Goal: Task Accomplishment & Management: Use online tool/utility

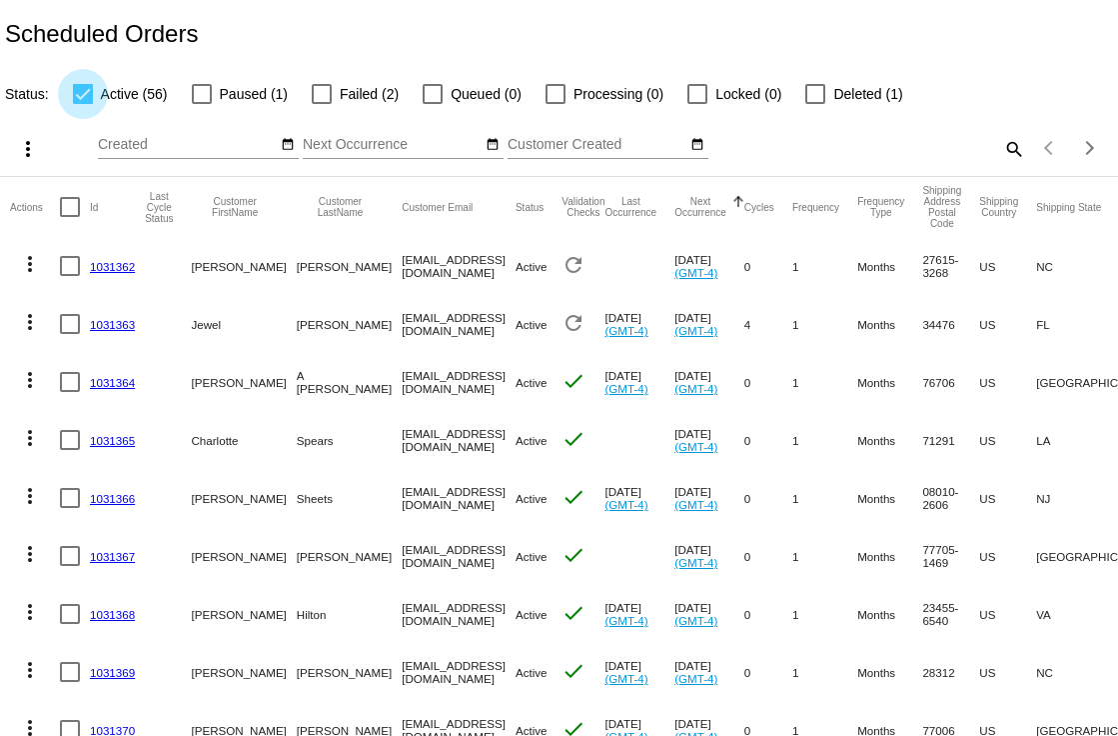
click at [84, 91] on div at bounding box center [83, 94] width 20 height 20
click at [83, 104] on input "Active (56)" at bounding box center [82, 104] width 1 height 1
checkbox input "false"
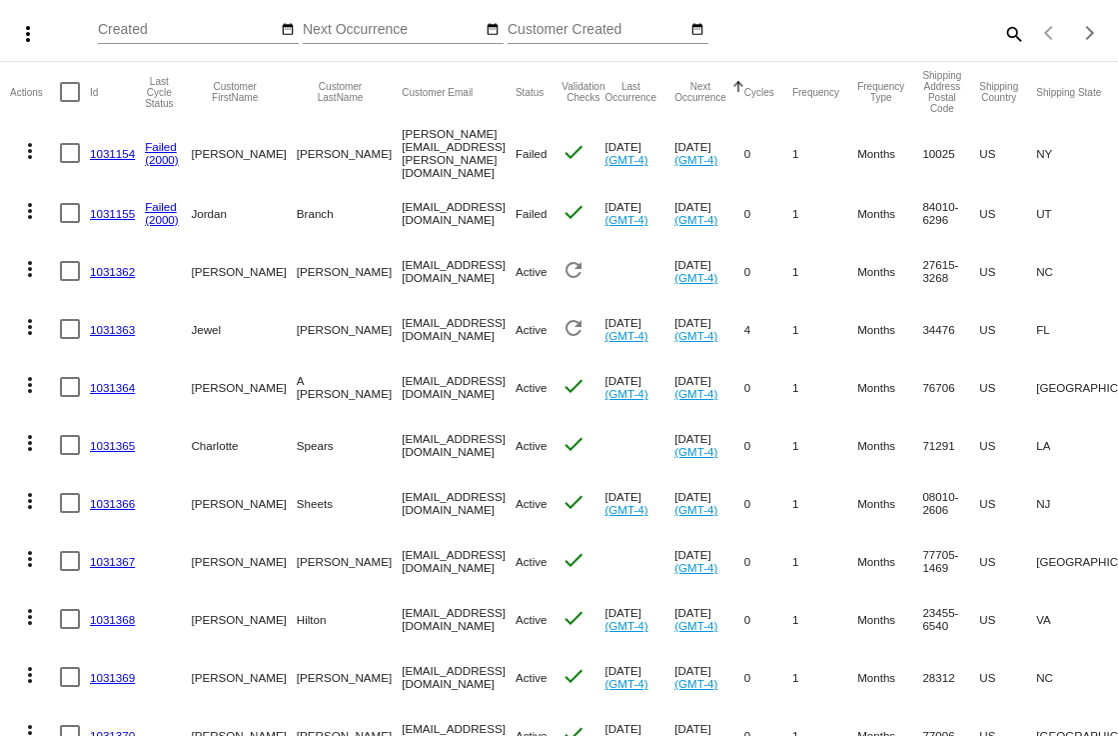
scroll to position [141, 0]
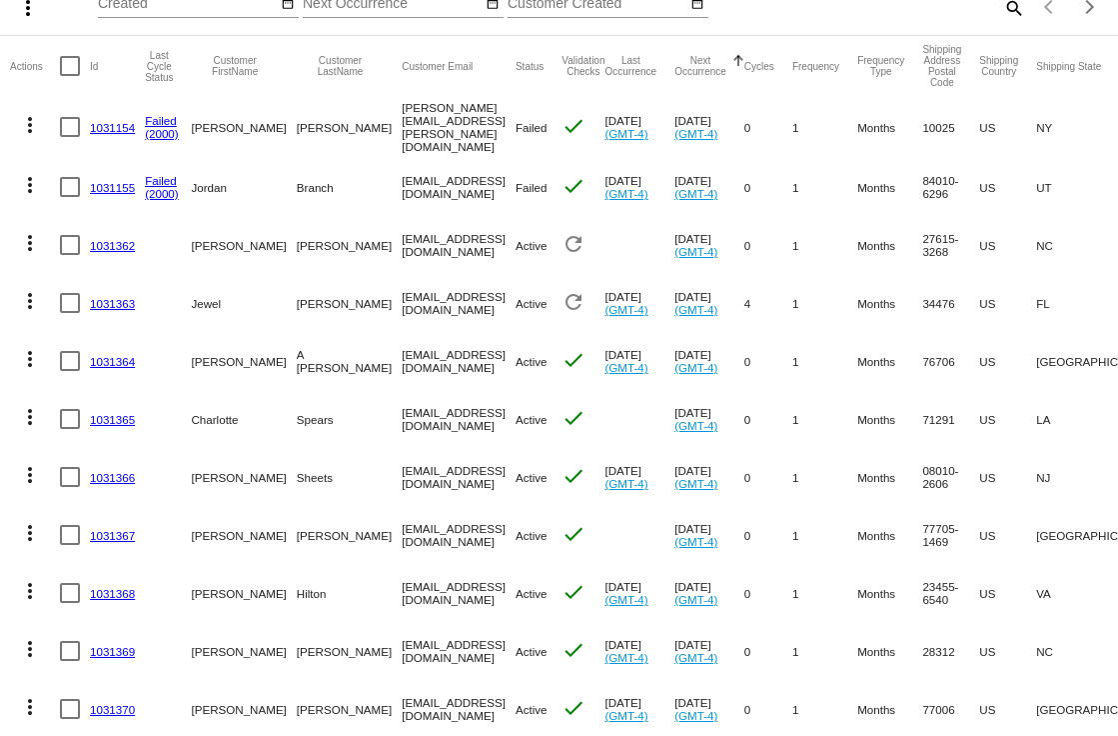
click at [30, 359] on mat-icon "more_vert" at bounding box center [30, 359] width 24 height 24
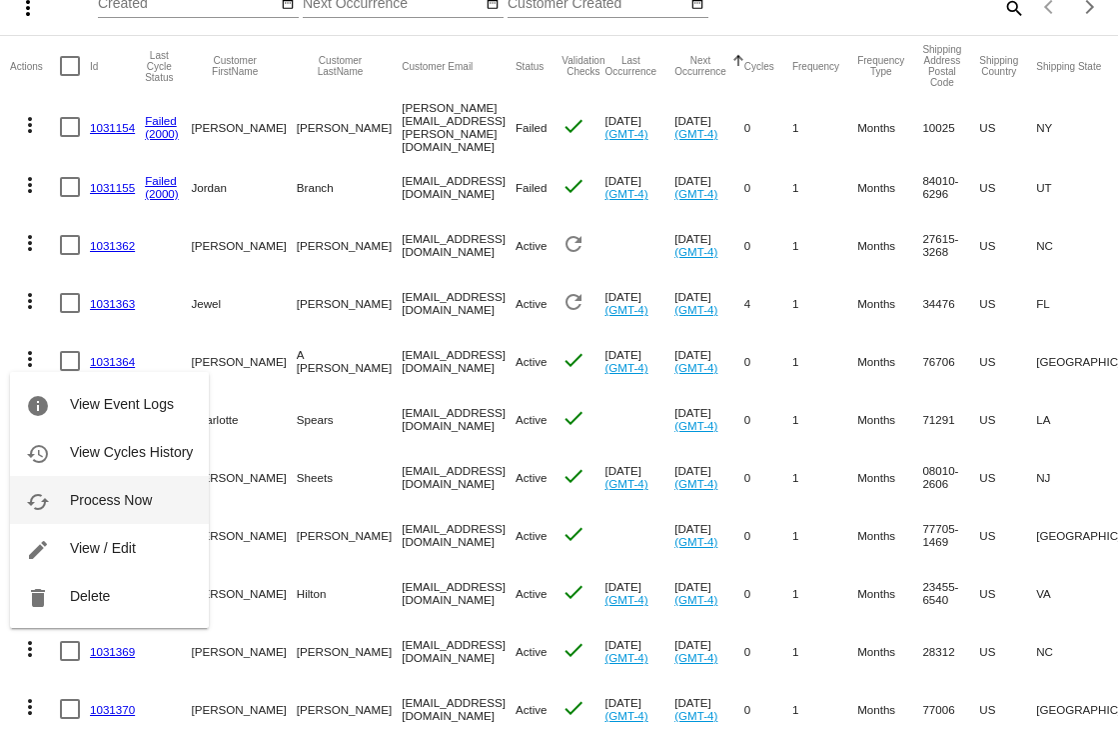
click at [118, 506] on span "Process Now" at bounding box center [111, 500] width 82 height 16
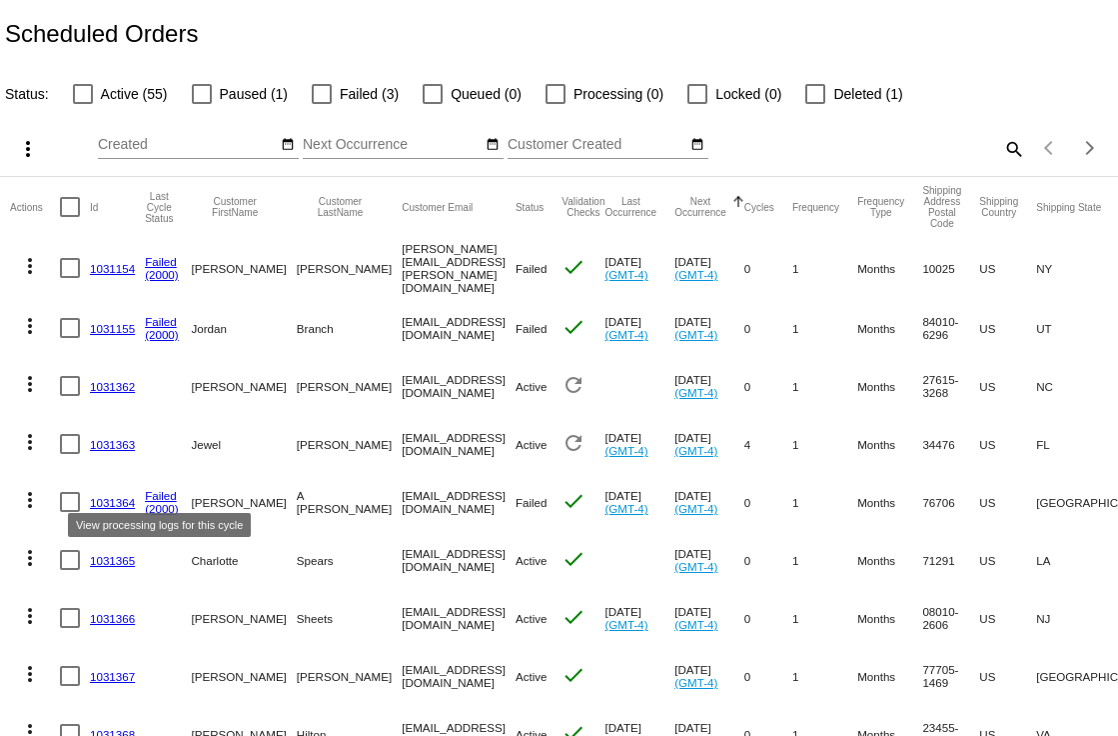
click at [156, 492] on link "Failed" at bounding box center [161, 495] width 32 height 13
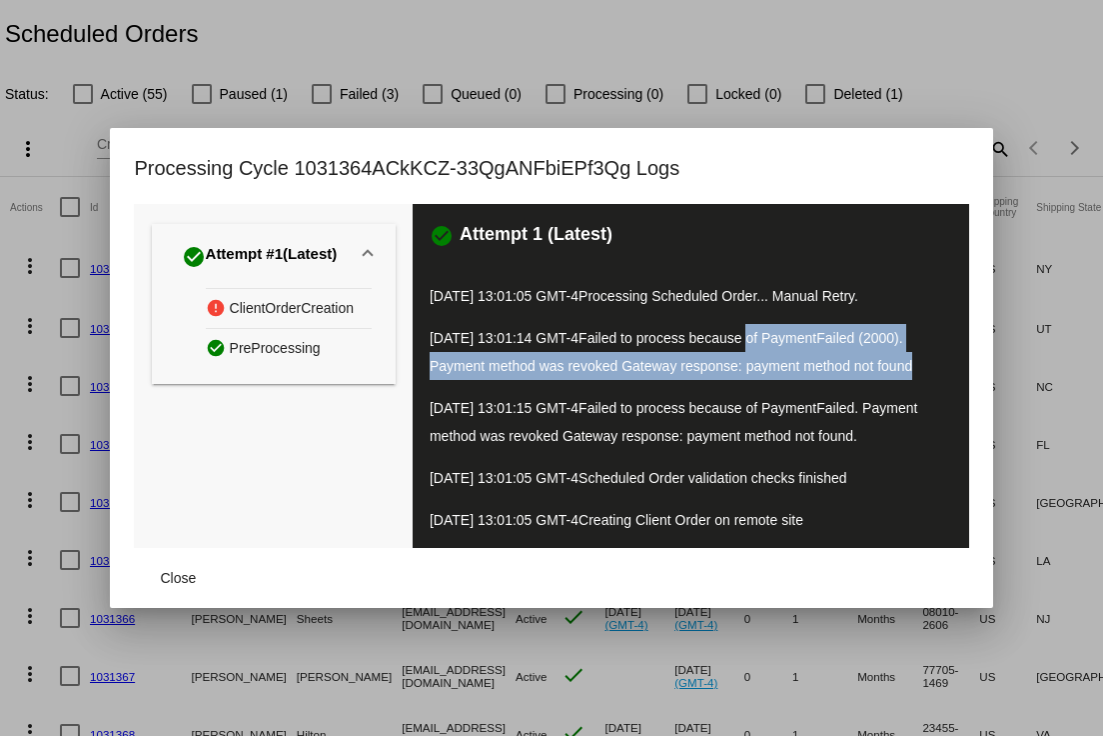
drag, startPoint x: 779, startPoint y: 340, endPoint x: 915, endPoint y: 375, distance: 141.3
click at [915, 375] on p "09/18/2025 13:01:14 GMT-4 Failed to process because of PaymentFailed (2000). Pa…" at bounding box center [691, 352] width 523 height 56
click at [180, 577] on span "Close" at bounding box center [179, 578] width 36 height 16
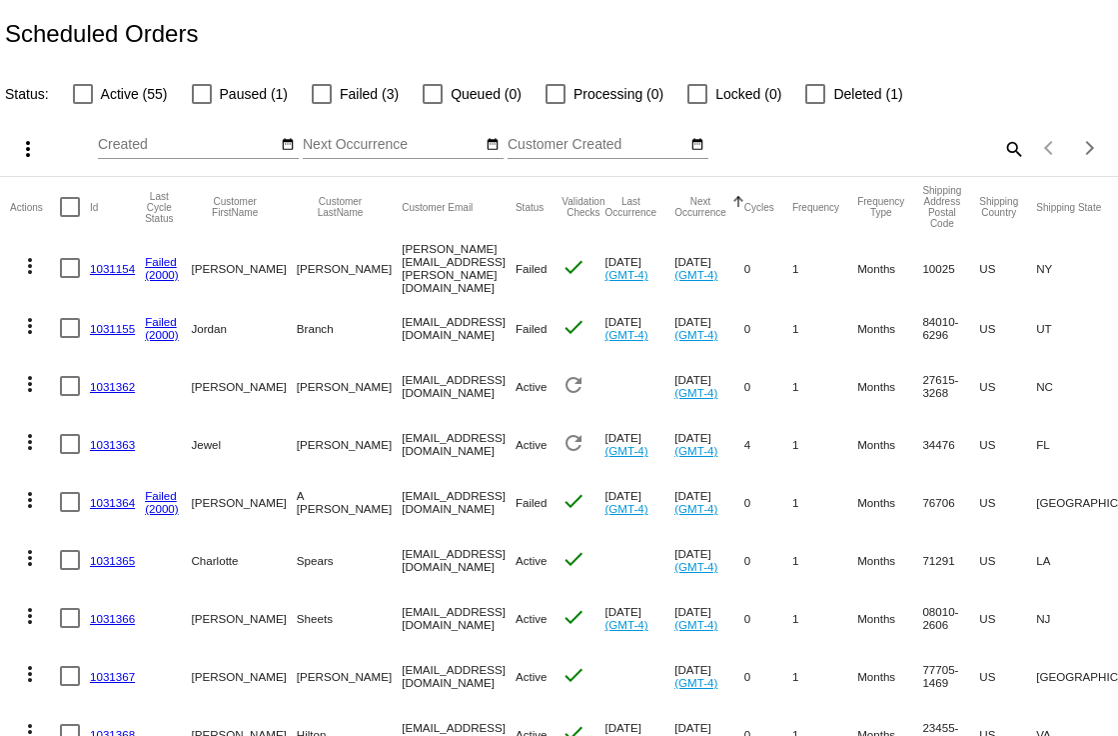
click at [27, 551] on mat-icon "more_vert" at bounding box center [30, 558] width 24 height 24
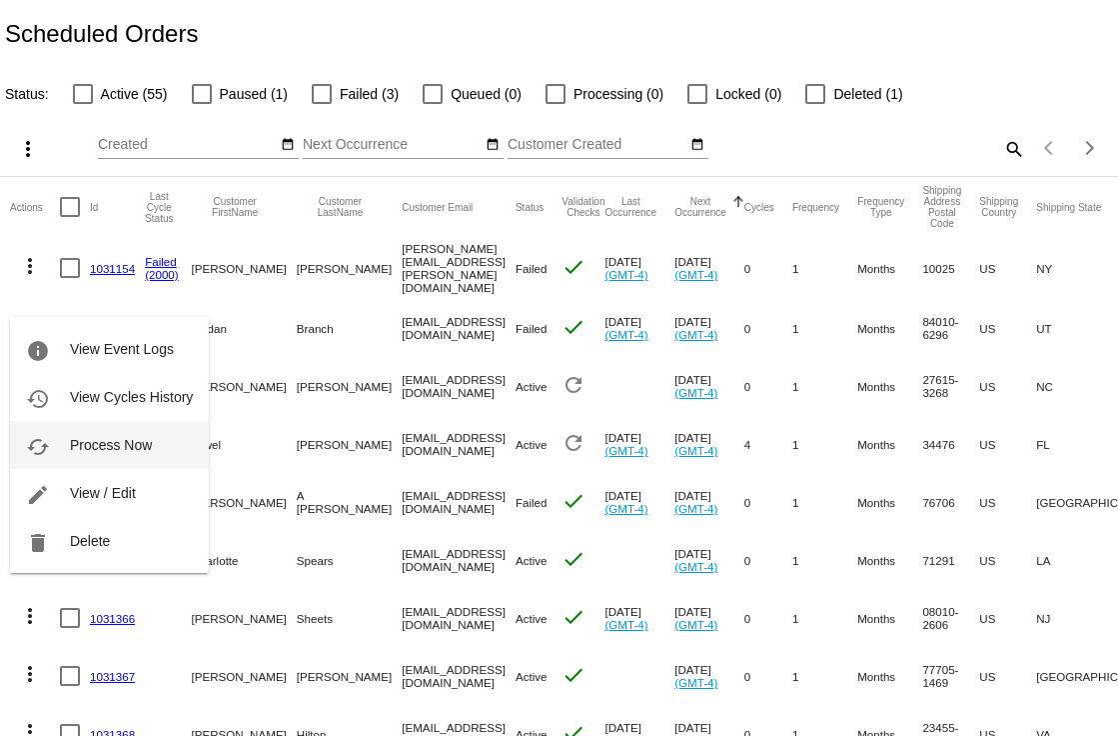
click at [110, 443] on span "Process Now" at bounding box center [111, 445] width 82 height 16
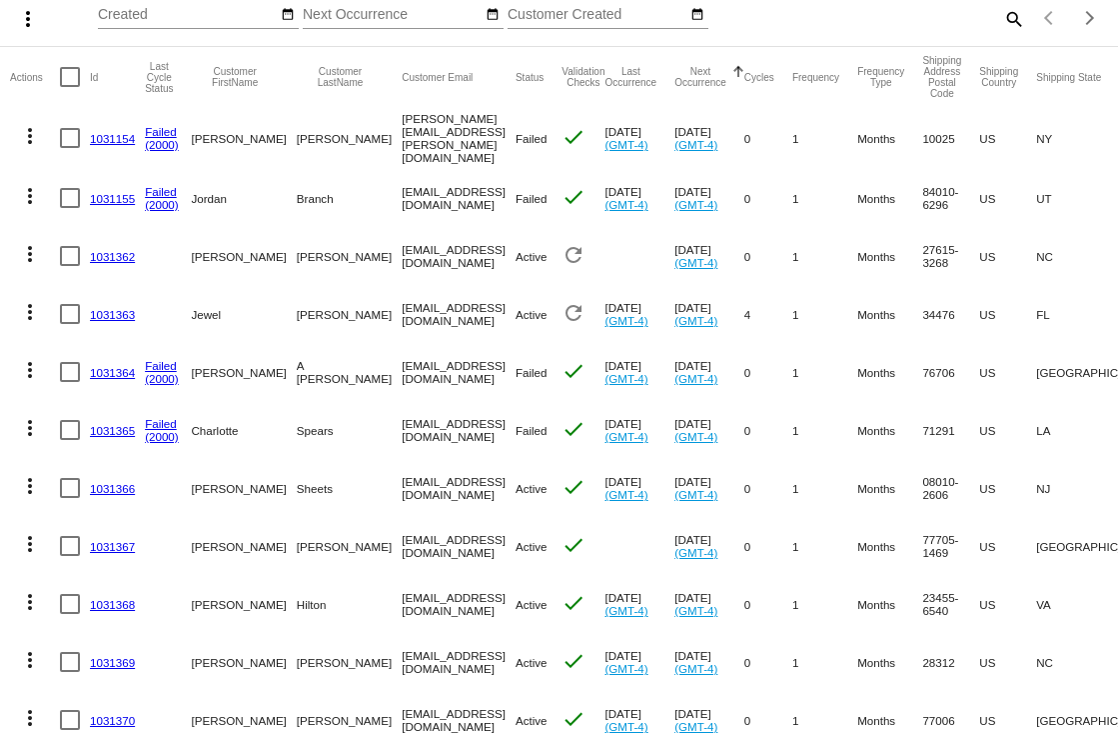
scroll to position [156, 0]
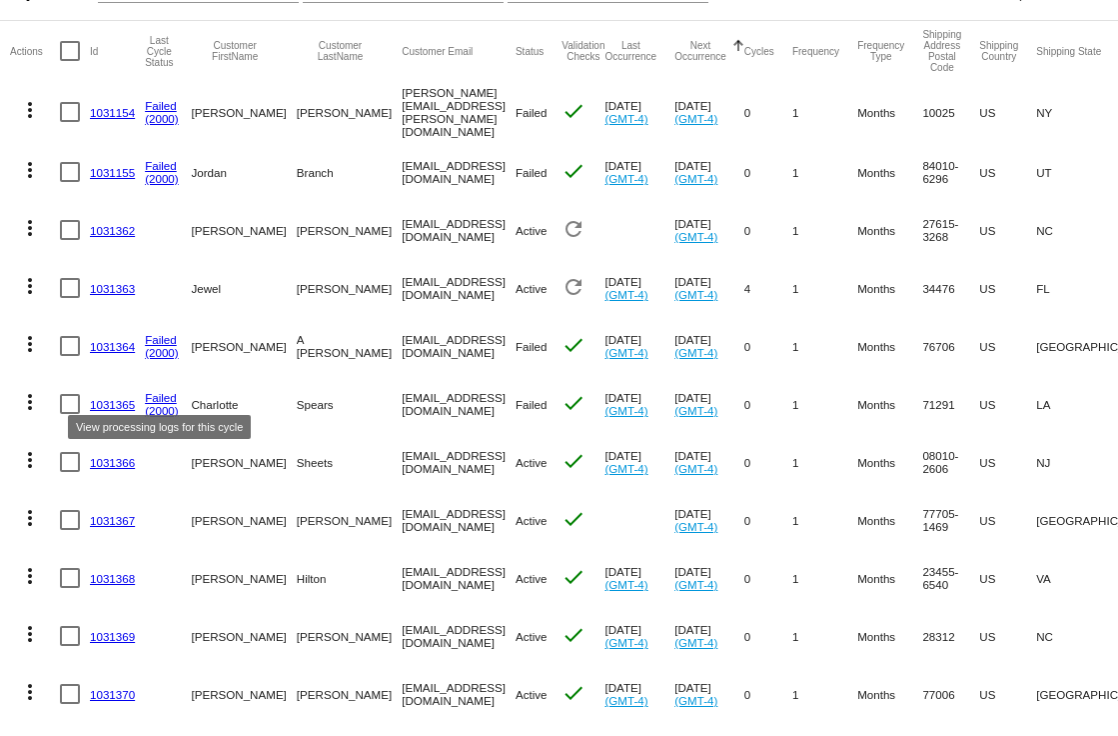
click at [153, 399] on link "Failed" at bounding box center [161, 397] width 32 height 13
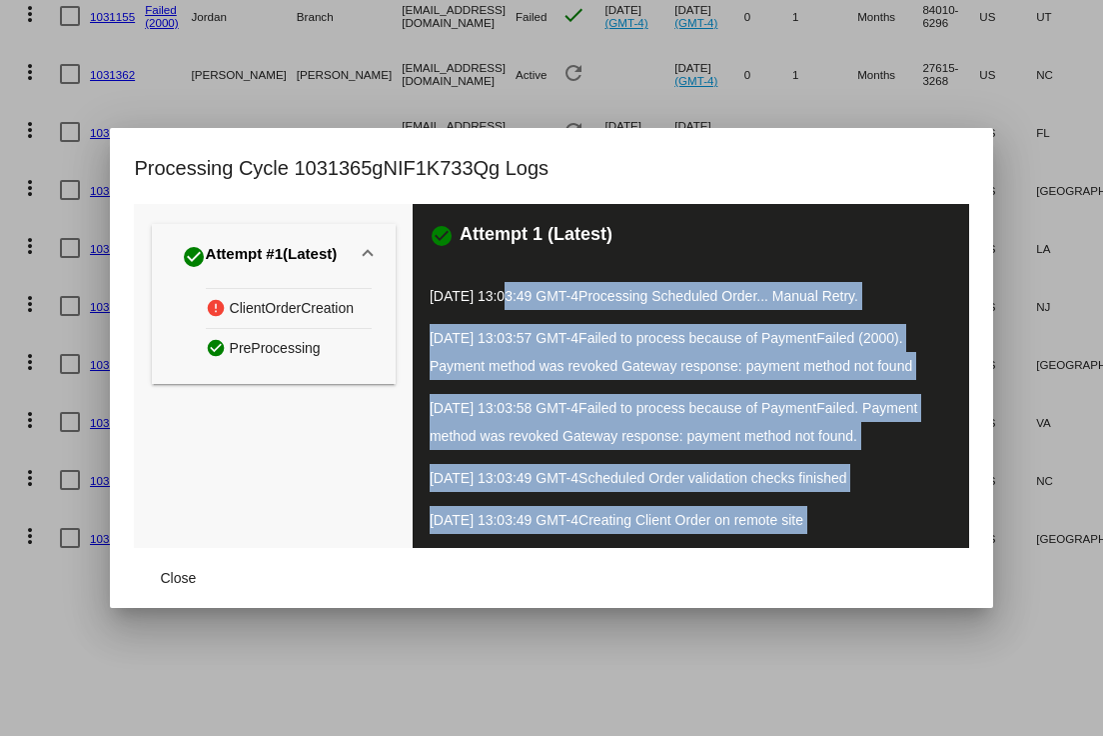
drag, startPoint x: 507, startPoint y: 304, endPoint x: 836, endPoint y: 548, distance: 409.4
click at [836, 548] on app-scheduled-order-logs-dialog "Processing Cycle 1031365gNIF1K733Qg Logs check_circle Attempt #1 (Latest) error…" at bounding box center [551, 380] width 835 height 456
click at [838, 535] on div "check_circle Attempt 1 (Latest) 09/18/2025 13:03:49 GMT-4 Processing Scheduled …" at bounding box center [691, 376] width 557 height 344
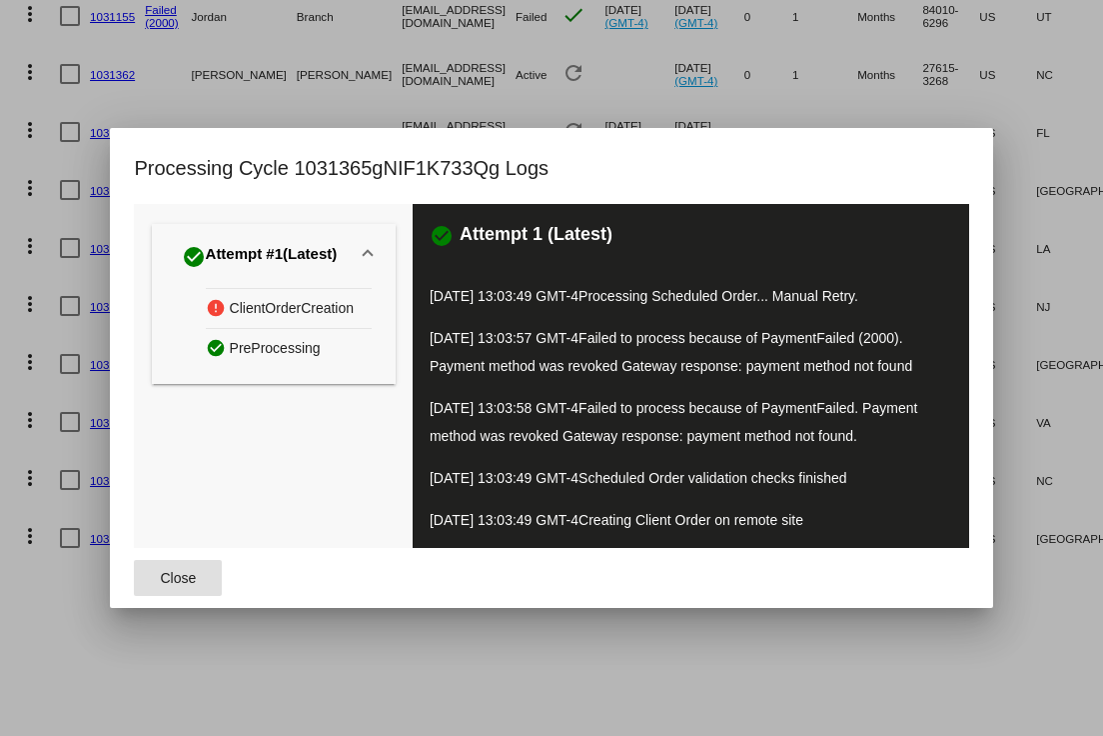
click at [176, 575] on span "Close" at bounding box center [179, 578] width 36 height 16
